Goal: Information Seeking & Learning: Check status

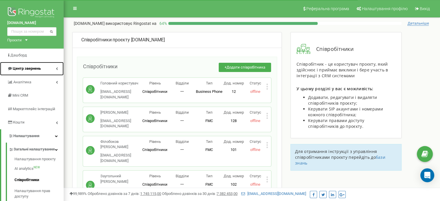
drag, startPoint x: 0, startPoint y: 0, endPoint x: 25, endPoint y: 69, distance: 73.5
click at [25, 69] on span "Центр звернень" at bounding box center [27, 68] width 28 height 4
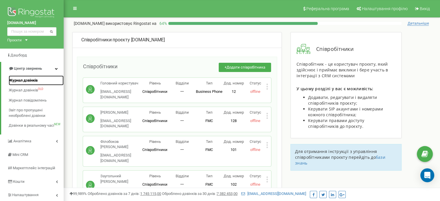
click at [27, 78] on span "Журнал дзвінків" at bounding box center [23, 80] width 29 height 5
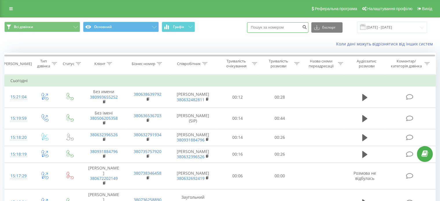
click at [289, 27] on input at bounding box center [277, 27] width 61 height 10
type input "0961033731"
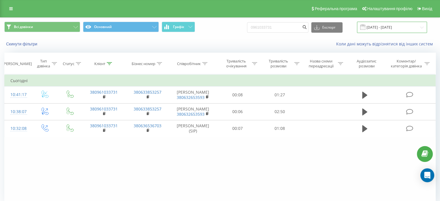
click at [422, 29] on input "[DATE] - [DATE]" at bounding box center [392, 27] width 70 height 11
click at [228, 28] on div "Всі дзвінки Основний Графік 0961033731 Експорт .csv .xls .xlsx [DATE] - [DATE]" at bounding box center [220, 27] width 432 height 11
click at [397, 27] on input "[DATE] - [DATE]" at bounding box center [392, 27] width 70 height 11
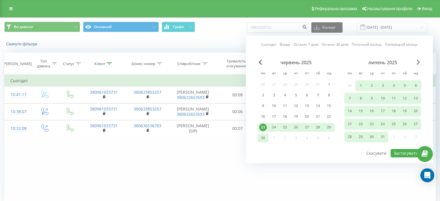
click at [418, 61] on span "Next Month" at bounding box center [418, 62] width 3 height 5
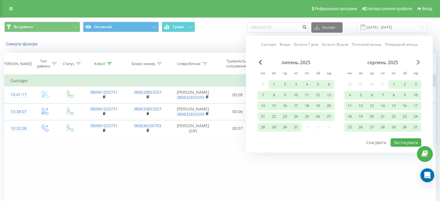
click at [418, 61] on span "Next Month" at bounding box center [418, 62] width 3 height 5
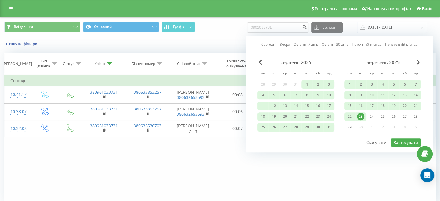
click at [360, 115] on div "23" at bounding box center [361, 117] width 8 height 8
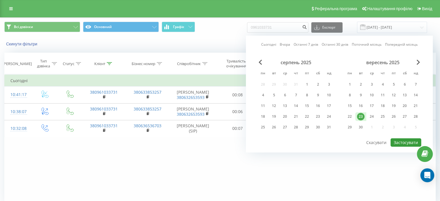
click at [399, 141] on button "Застосувати" at bounding box center [406, 142] width 31 height 8
type input "23.09.2025 - 23.09.2025"
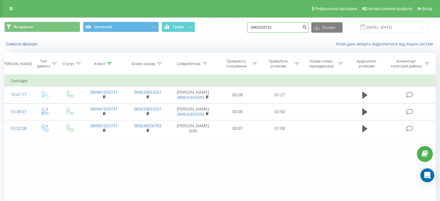
click at [295, 26] on input "0961033731" at bounding box center [277, 27] width 61 height 10
click at [299, 45] on div "Коли дані можуть відрізнятися вiд інших систем" at bounding box center [302, 44] width 275 height 6
click at [382, 26] on input "23.09.2025 - 23.09.2025" at bounding box center [392, 27] width 70 height 11
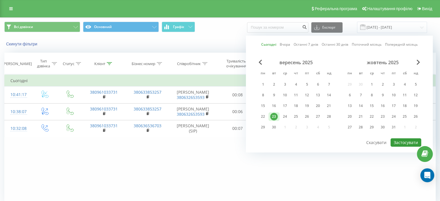
click at [407, 140] on button "Застосувати" at bounding box center [406, 142] width 31 height 8
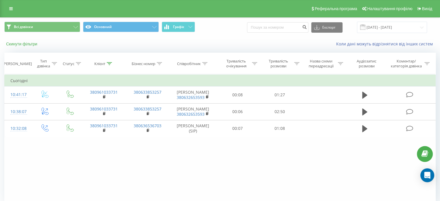
click at [25, 45] on button "Скинути фільтри" at bounding box center [22, 43] width 36 height 5
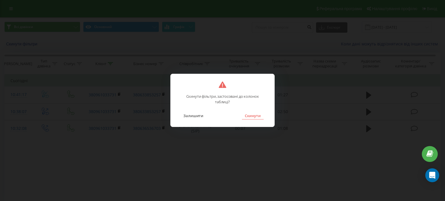
click at [257, 117] on button "Скинути" at bounding box center [253, 116] width 22 height 8
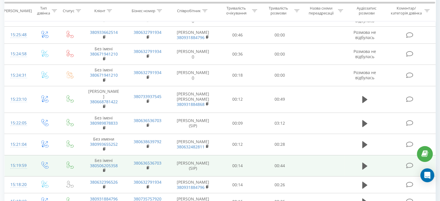
scroll to position [366, 0]
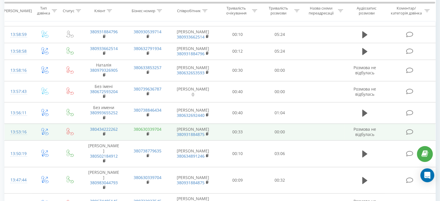
scroll to position [417, 0]
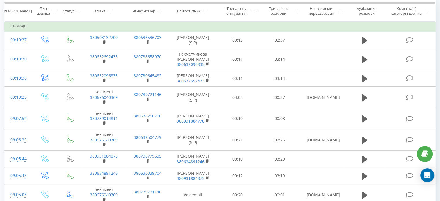
scroll to position [139, 0]
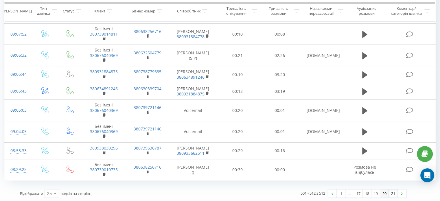
click at [381, 192] on link "20" at bounding box center [384, 194] width 9 height 8
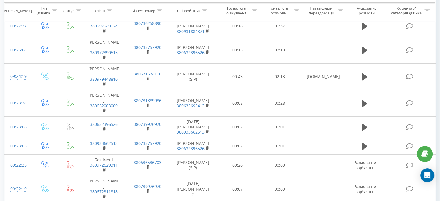
scroll to position [456, 0]
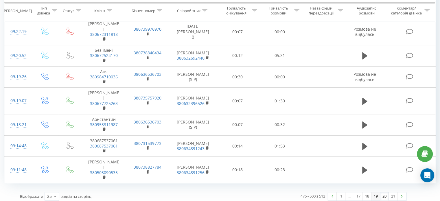
click at [377, 192] on link "19" at bounding box center [376, 196] width 9 height 8
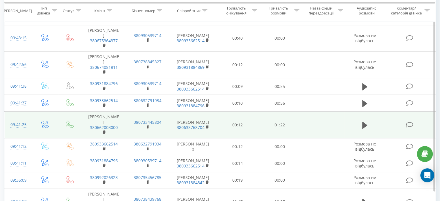
scroll to position [458, 0]
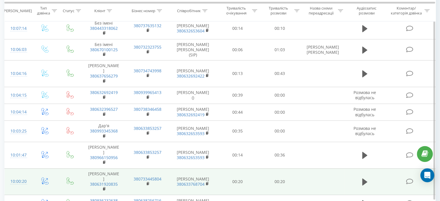
scroll to position [452, 0]
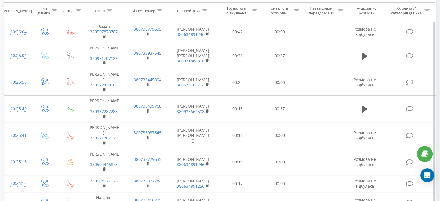
scroll to position [435, 0]
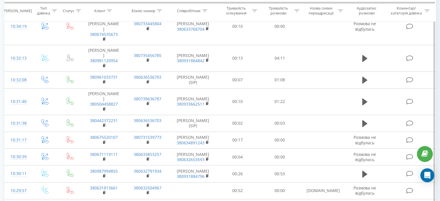
scroll to position [410, 0]
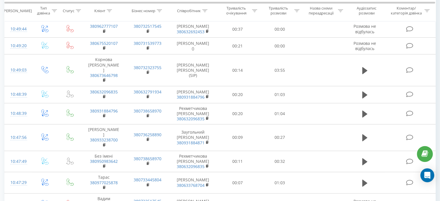
scroll to position [417, 0]
